Goal: Communication & Community: Answer question/provide support

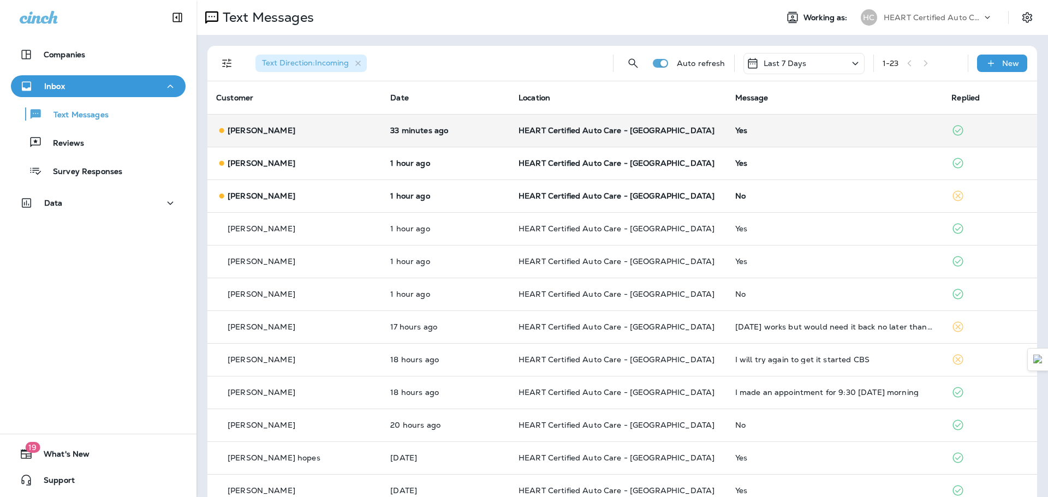
click at [469, 118] on td "33 minutes ago" at bounding box center [445, 130] width 128 height 33
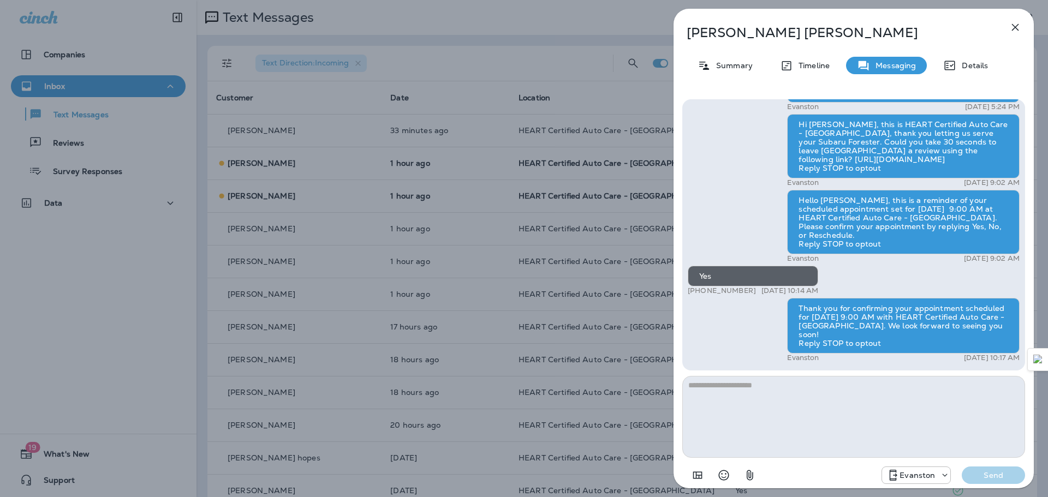
click at [435, 163] on div "[PERSON_NAME] Summary Timeline Messaging Details Hi [PERSON_NAME]! Thank you so…" at bounding box center [524, 248] width 1048 height 497
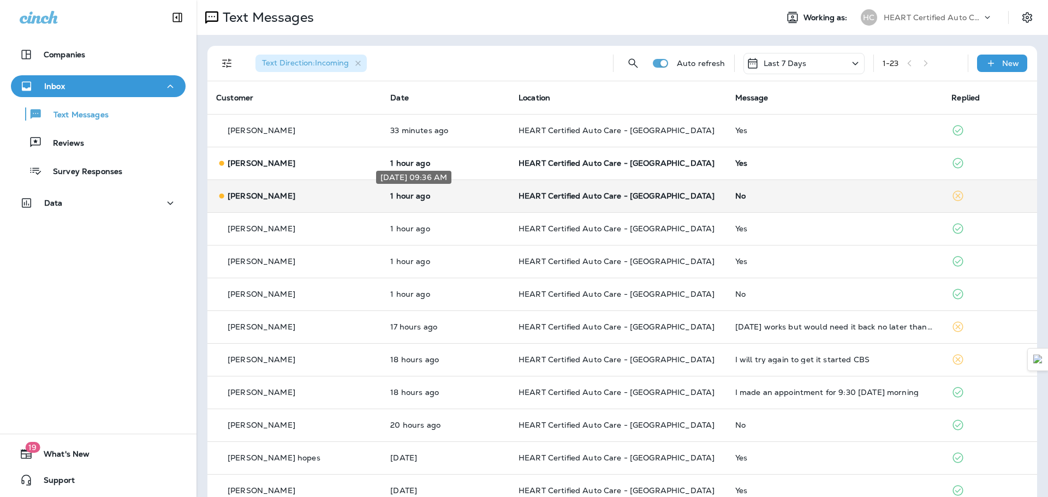
click at [422, 191] on p "1 hour ago" at bounding box center [445, 195] width 111 height 9
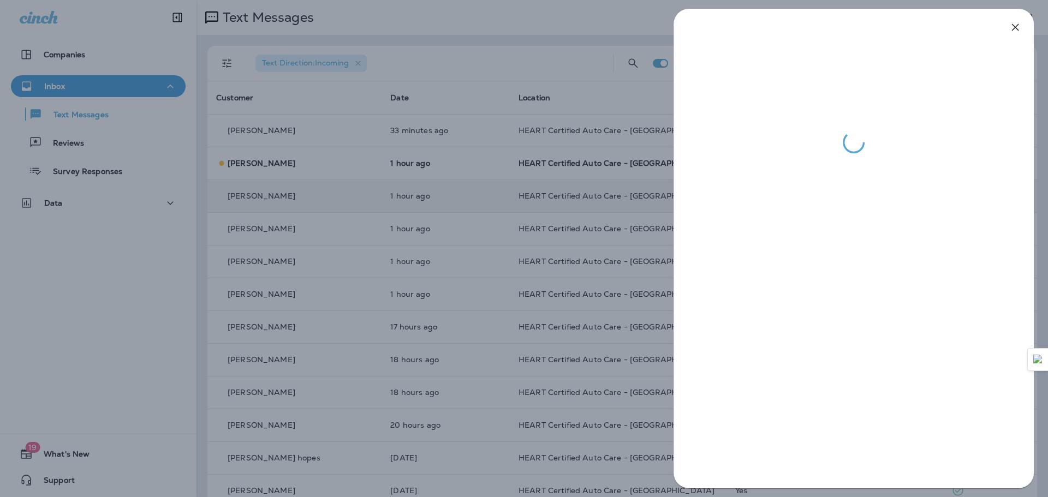
click at [450, 157] on div at bounding box center [524, 248] width 1048 height 497
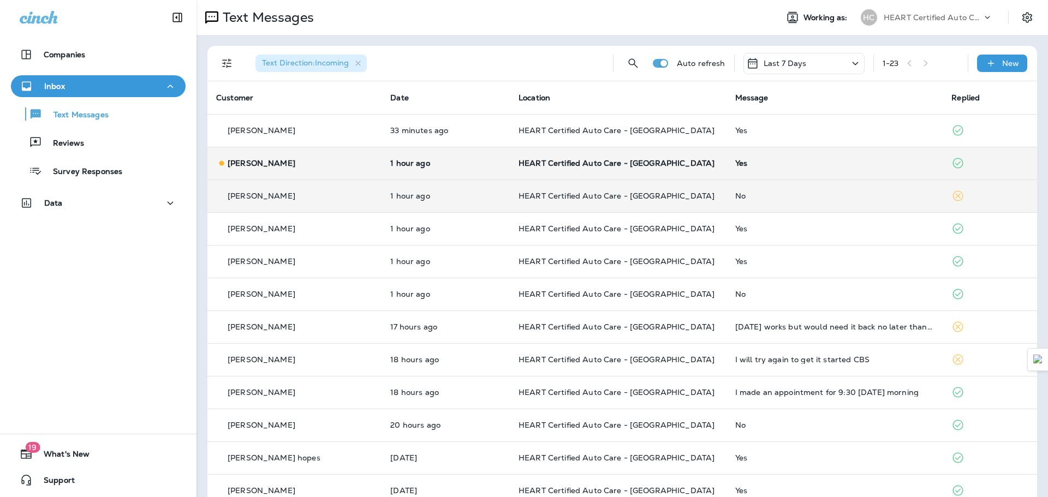
click at [451, 171] on td "1 hour ago" at bounding box center [445, 163] width 128 height 33
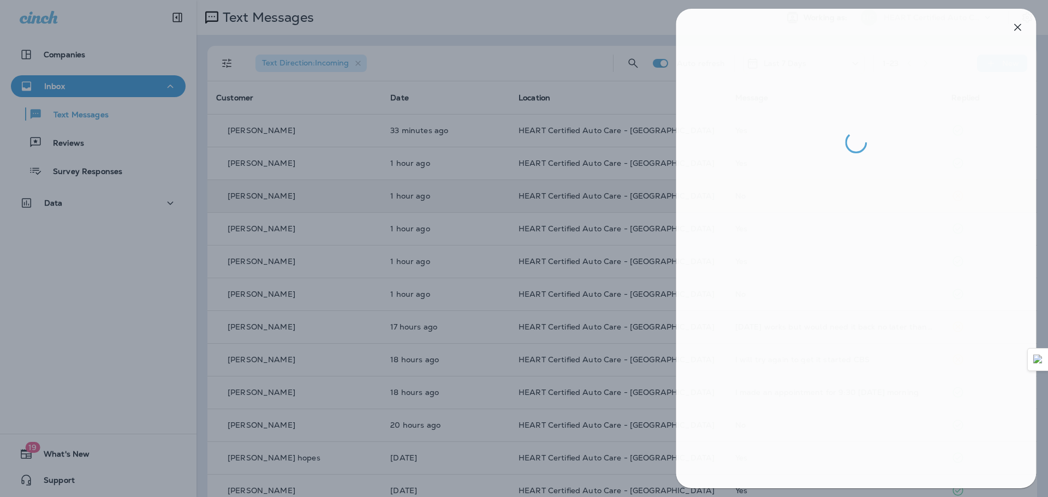
click at [361, 143] on div at bounding box center [526, 248] width 1048 height 497
